Goal: Task Accomplishment & Management: Use online tool/utility

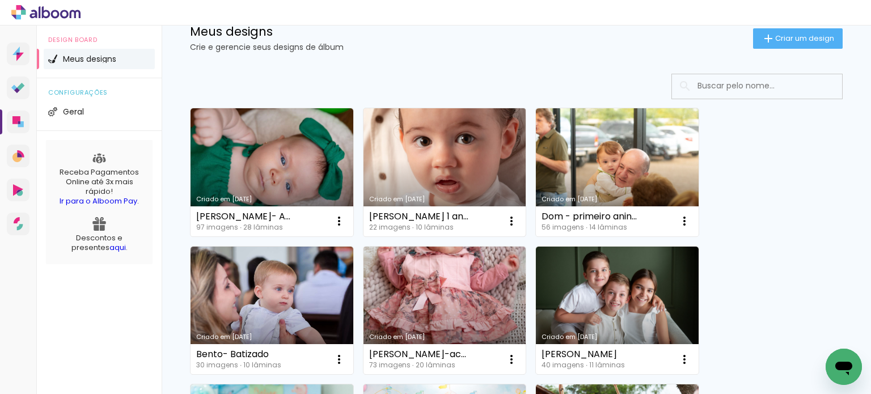
scroll to position [113, 0]
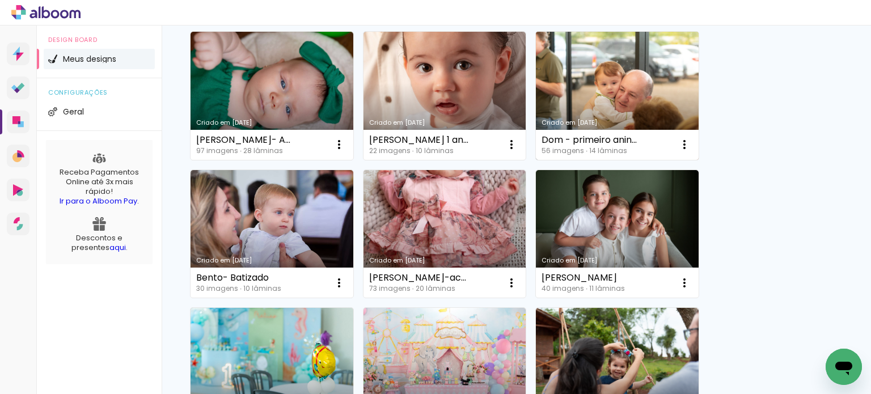
click at [635, 113] on link "Criado em [DATE]" at bounding box center [617, 96] width 163 height 128
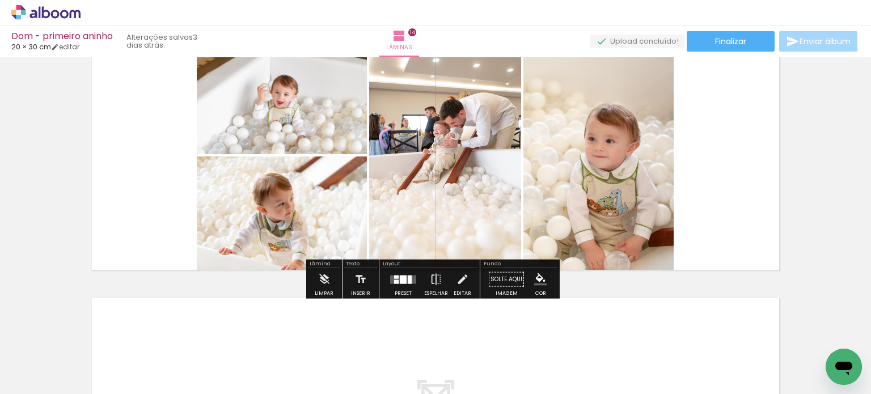
scroll to position [3353, 0]
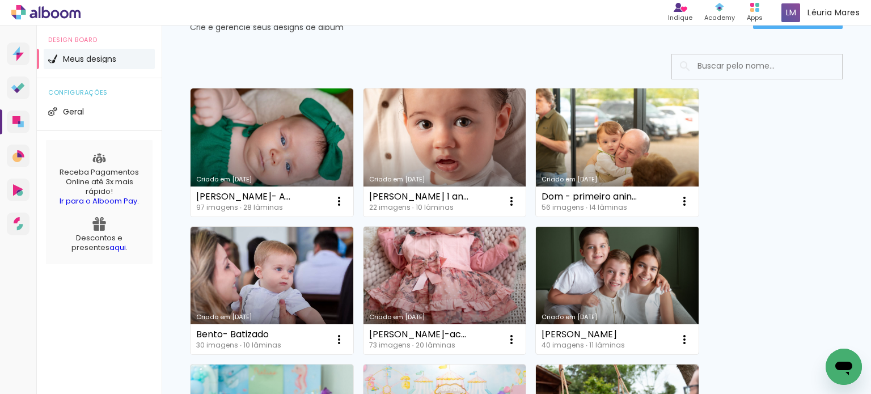
scroll to position [113, 0]
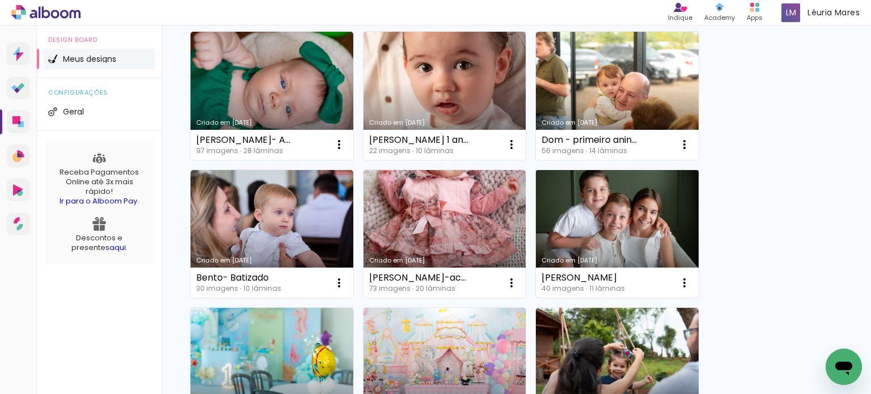
click at [596, 222] on link "Criado em [DATE]" at bounding box center [617, 234] width 163 height 128
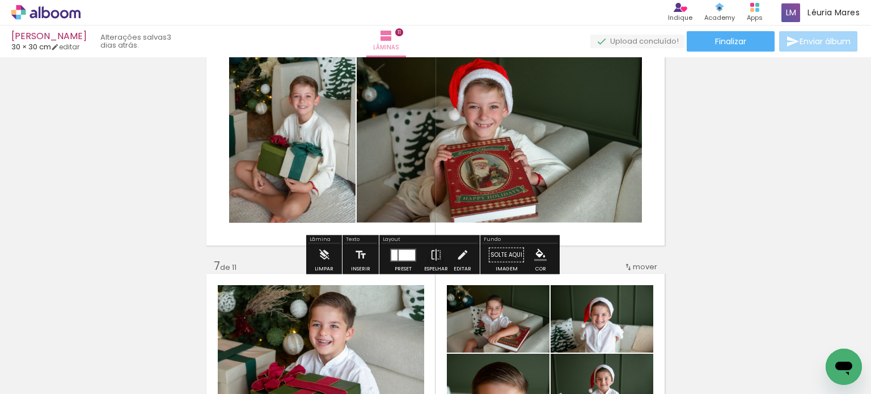
scroll to position [1474, 0]
